Goal: Navigation & Orientation: Find specific page/section

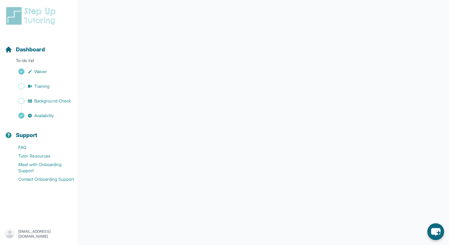
scroll to position [47, 0]
click at [45, 155] on link "Tutor Resources" at bounding box center [41, 155] width 73 height 9
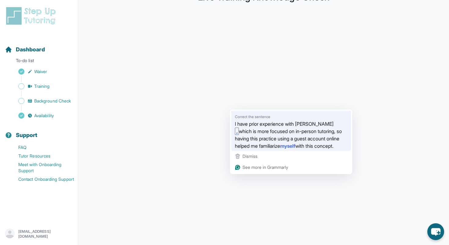
click at [262, 141] on span "which is more focused on in-person tutoring, so having this practice using a gu…" at bounding box center [288, 138] width 107 height 22
click at [262, 136] on span "which is more focused on in-person tutoring, so having this practice using a gu…" at bounding box center [288, 138] width 107 height 22
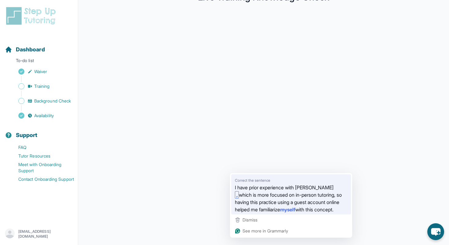
click at [244, 187] on span "I have prior experience with [PERSON_NAME]" at bounding box center [284, 187] width 99 height 8
click at [241, 190] on span "I have prior experience with [PERSON_NAME]" at bounding box center [284, 187] width 99 height 8
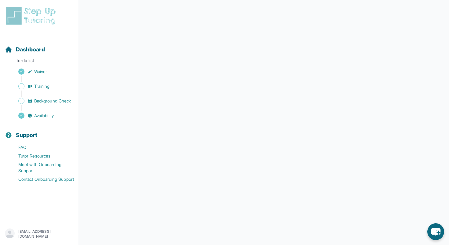
scroll to position [51, 0]
click at [37, 51] on span "Dashboard" at bounding box center [30, 49] width 29 height 9
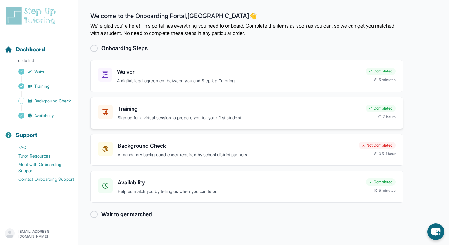
click at [190, 123] on div "Training Sign up for a virtual session to prepare you for your first student! C…" at bounding box center [246, 113] width 313 height 32
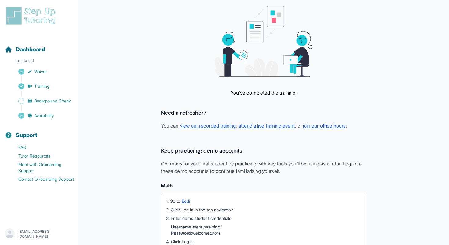
scroll to position [36, 0]
click at [42, 48] on span "Dashboard" at bounding box center [30, 49] width 29 height 9
